Goal: Task Accomplishment & Management: Manage account settings

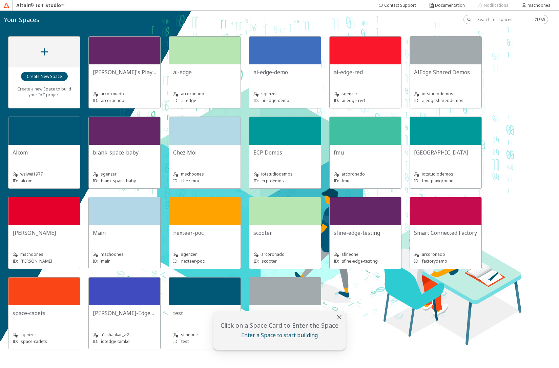
click at [470, 163] on div "iotstudiodemos ID: fmu-playground" at bounding box center [445, 173] width 63 height 22
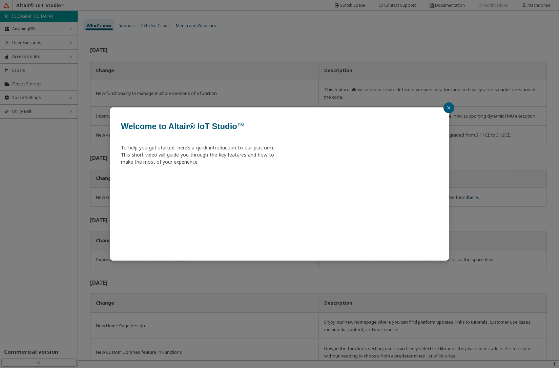
click at [48, 29] on div "Welcome to Altair® IoT Studio™ To help you get started, here’s a quick introduc…" at bounding box center [279, 184] width 559 height 368
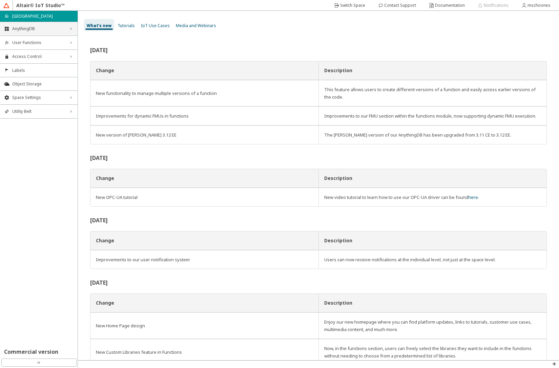
click at [30, 28] on span "AnythingDB" at bounding box center [38, 28] width 53 height 5
click at [28, 41] on span "Things" at bounding box center [42, 41] width 61 height 5
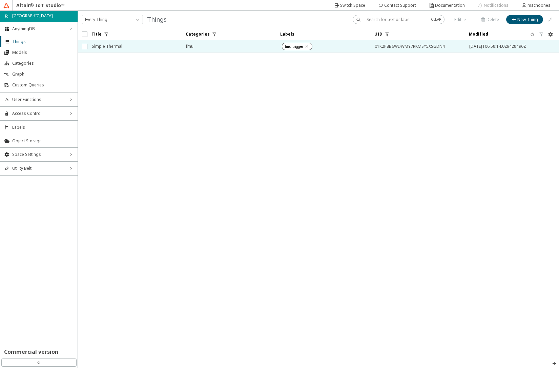
click at [124, 48] on span "Simple Thermal" at bounding box center [134, 46] width 85 height 12
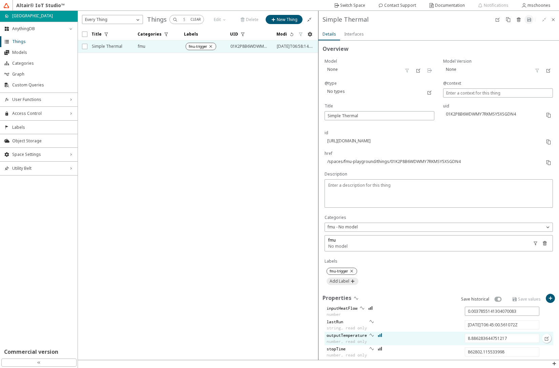
click at [380, 334] on iron-icon at bounding box center [380, 334] width 5 height 5
click at [35, 100] on span "User Functions" at bounding box center [38, 99] width 53 height 5
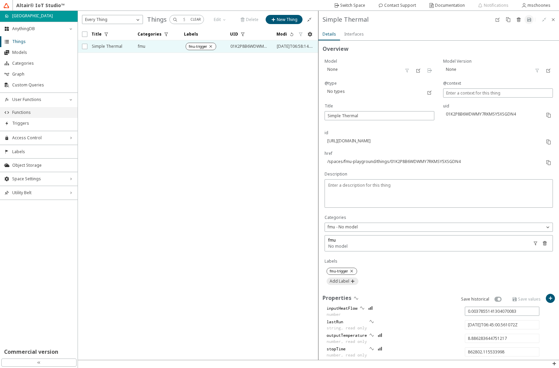
click at [32, 112] on span "Functions" at bounding box center [42, 112] width 61 height 5
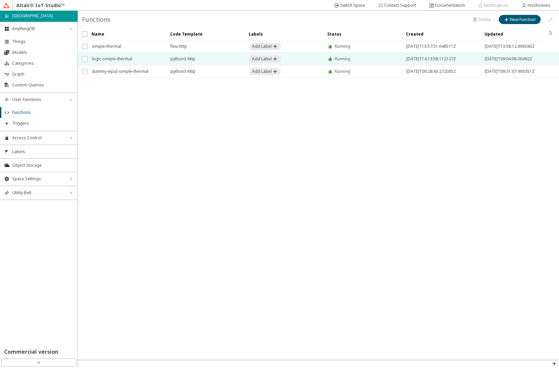
click at [119, 58] on span "logic-simple-thermal" at bounding box center [127, 59] width 70 height 12
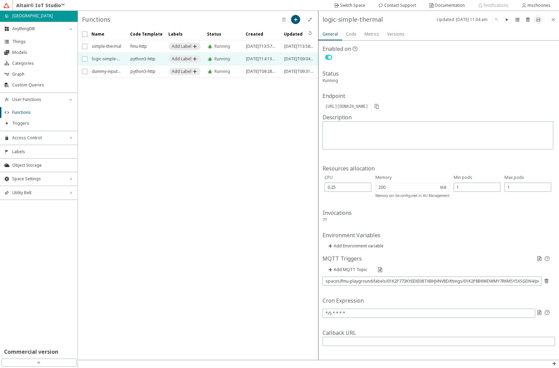
click at [0, 0] on slot "Metrics" at bounding box center [0, 0] width 0 height 0
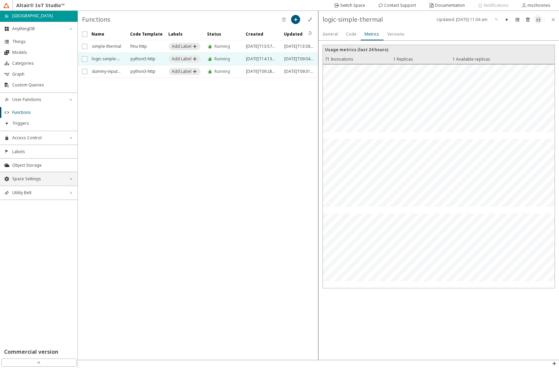
click at [19, 176] on span "Space Settings" at bounding box center [38, 178] width 53 height 5
click at [18, 223] on span "AU Management" at bounding box center [42, 224] width 61 height 5
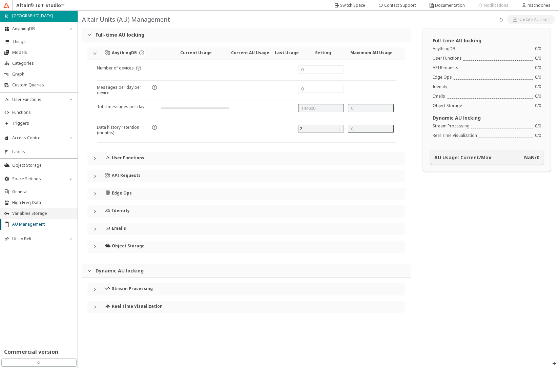
type input "7"
type input "0"
click at [149, 107] on iron-icon at bounding box center [149, 106] width 5 height 5
click at [98, 158] on div at bounding box center [97, 159] width 8 height 4
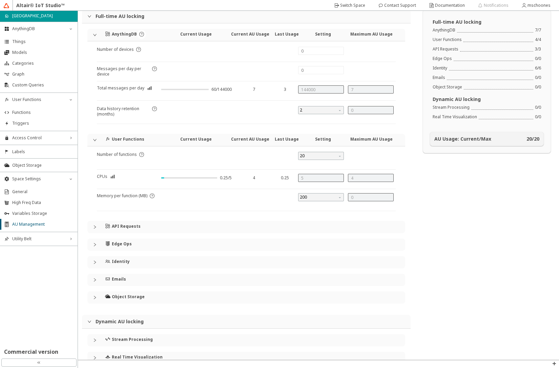
scroll to position [34, 0]
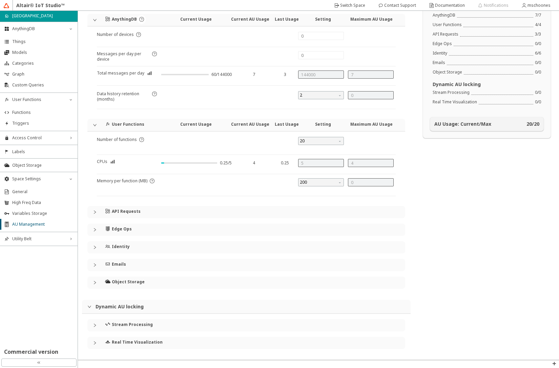
click at [96, 211] on icon "collapsed" at bounding box center [95, 212] width 4 height 4
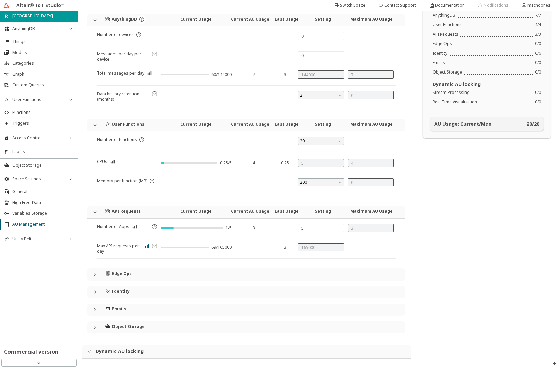
click at [147, 246] on iron-icon at bounding box center [147, 245] width 5 height 5
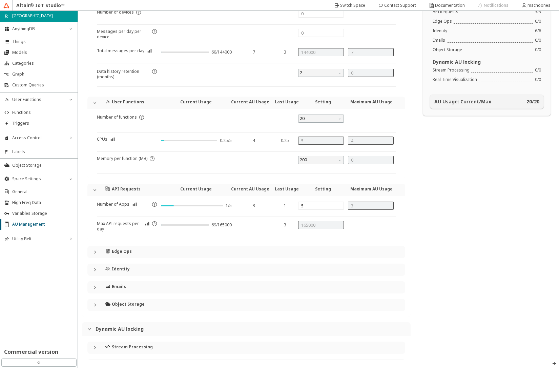
scroll to position [78, 0]
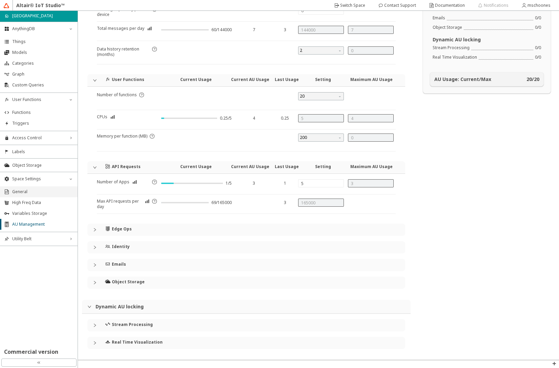
click at [28, 190] on span "General" at bounding box center [42, 191] width 61 height 5
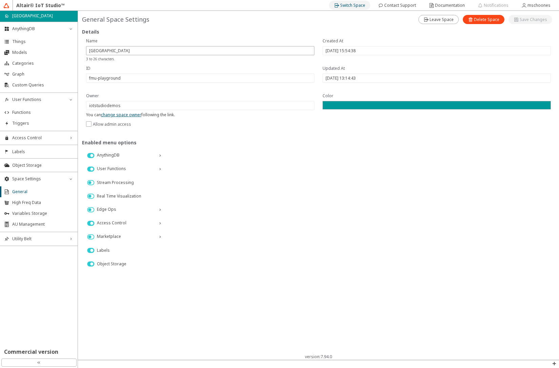
click at [341, 9] on paper-button "Switch Space" at bounding box center [349, 5] width 41 height 9
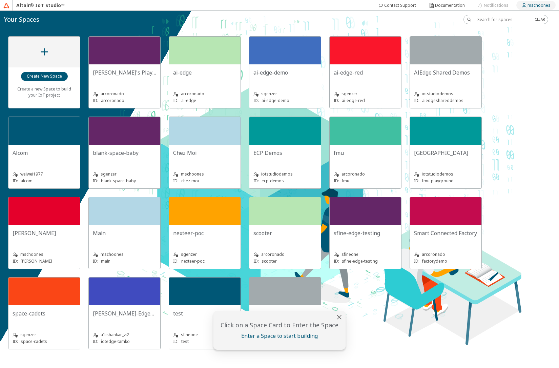
click at [0, 0] on slot "mschoones" at bounding box center [0, 0] width 0 height 0
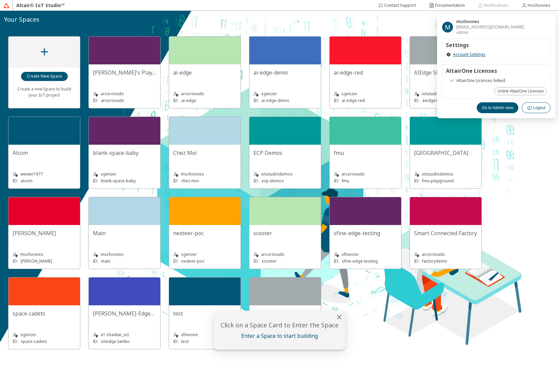
click at [541, 111] on paper-button "Logout" at bounding box center [536, 107] width 29 height 11
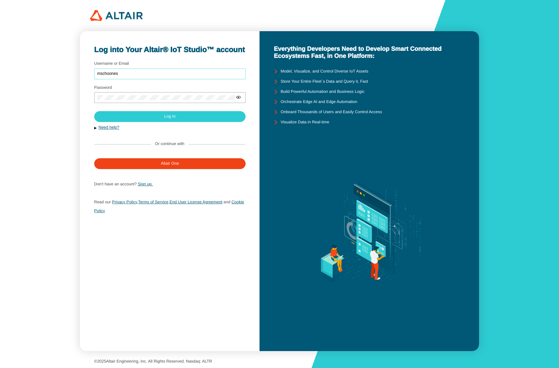
click at [130, 71] on input "mschoones" at bounding box center [169, 73] width 145 height 5
type input "iotstudiodemos"
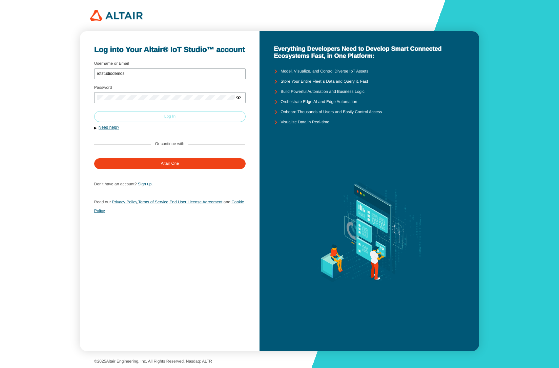
click at [147, 116] on paper-button "Log In" at bounding box center [169, 116] width 151 height 11
